Goal: Find specific page/section: Find specific page/section

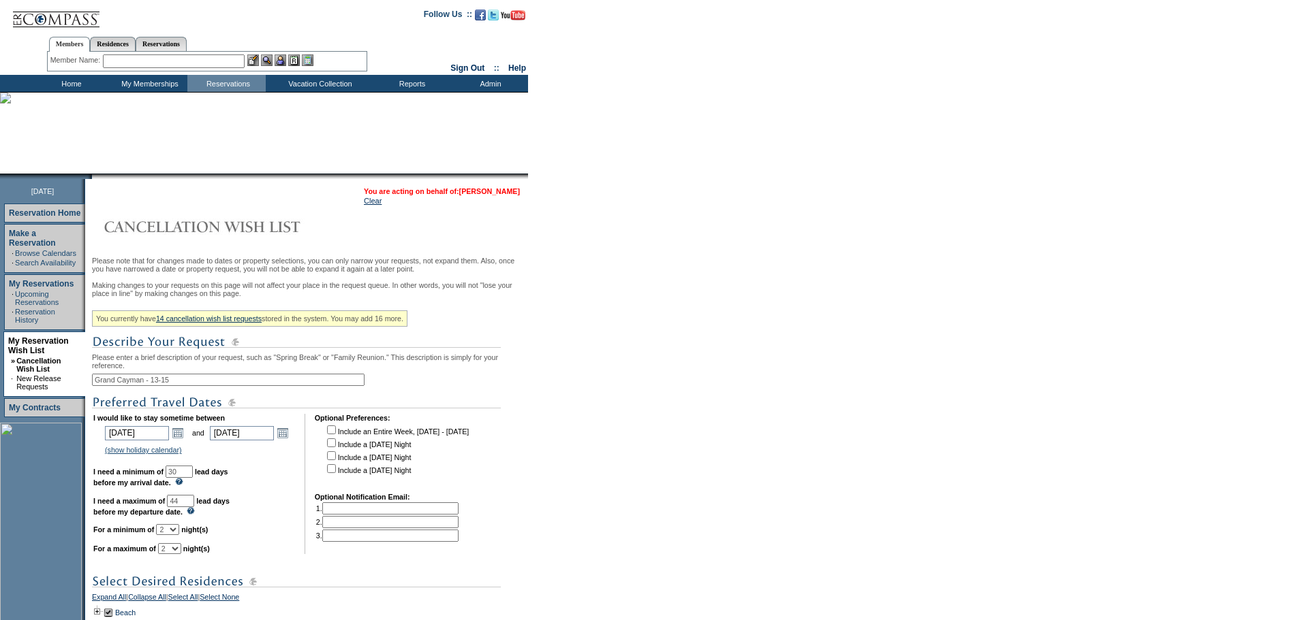
click at [487, 190] on link "[PERSON_NAME]" at bounding box center [489, 191] width 61 height 8
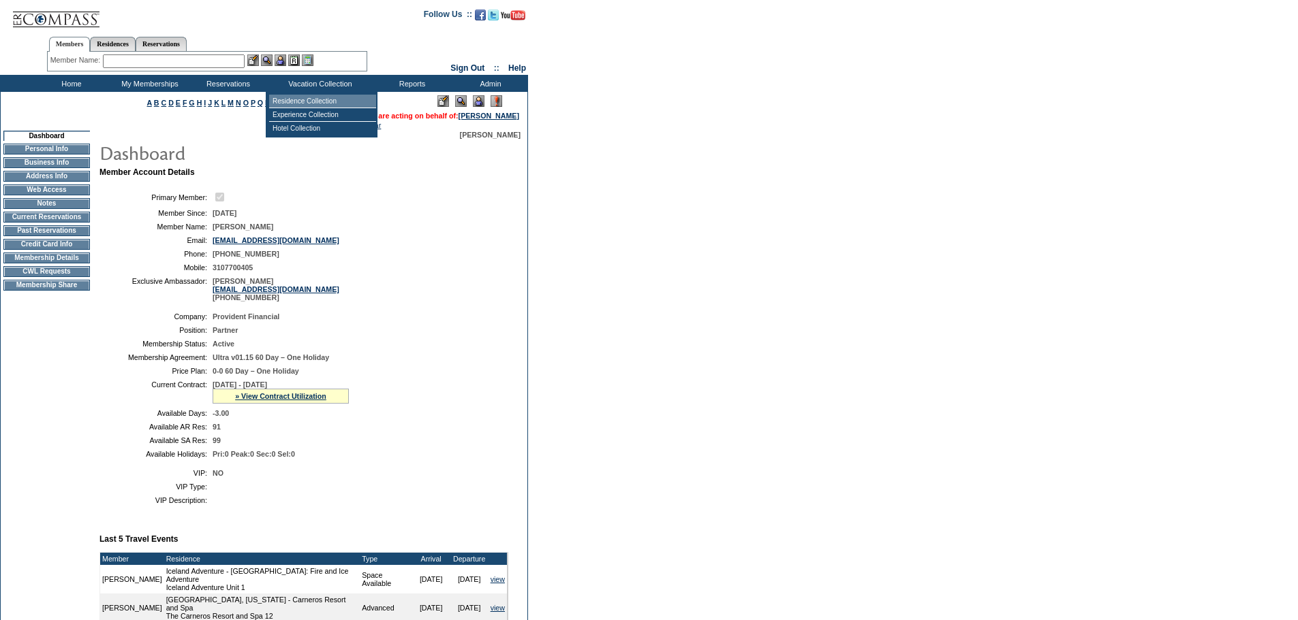
click at [301, 99] on td "Residence Collection" at bounding box center [322, 102] width 107 height 14
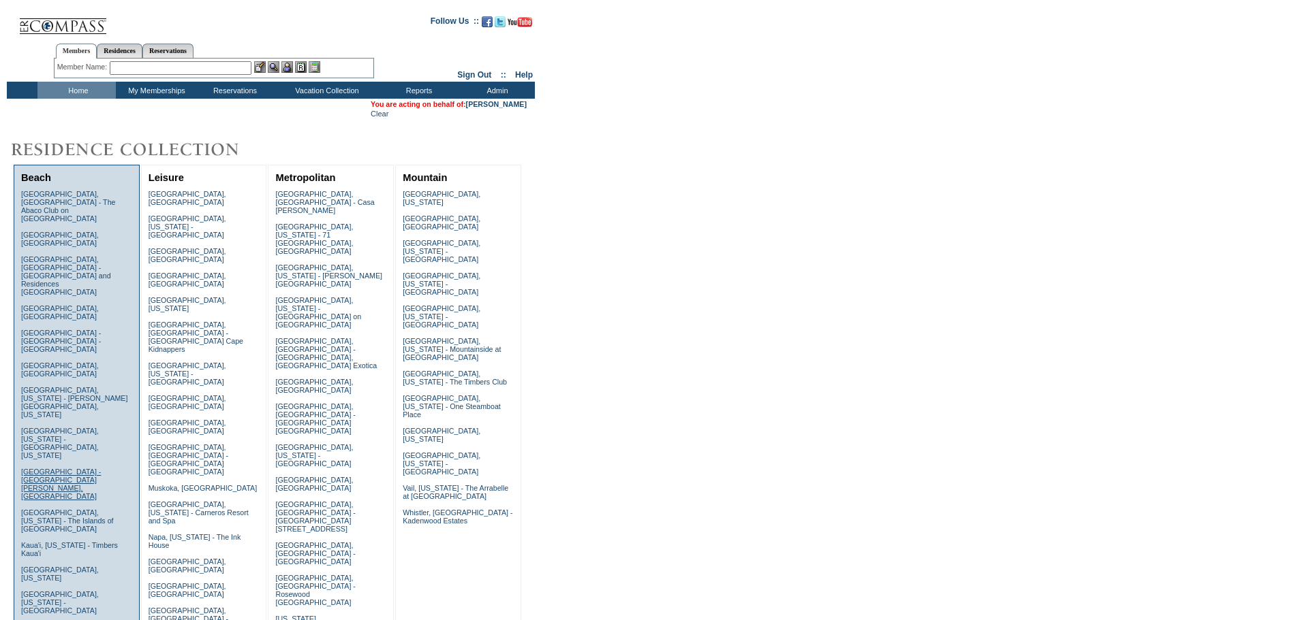
click at [74, 468] on link "Grand Cayman Island - The Ritz-Carlton, Grand Cayman" at bounding box center [61, 484] width 80 height 33
